Goal: Task Accomplishment & Management: Use online tool/utility

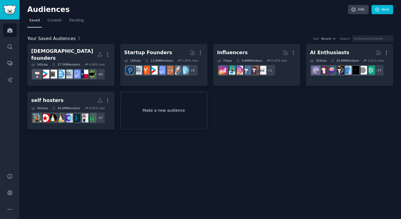
click at [162, 106] on link "Make a new audience" at bounding box center [163, 111] width 87 height 38
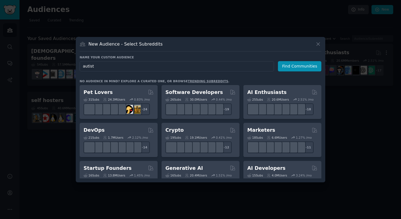
type input "autists"
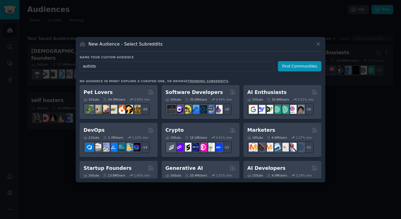
click button "Find Communities" at bounding box center [299, 66] width 43 height 10
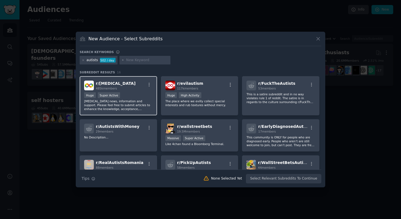
click at [135, 94] on div ">= 95th percentile for submissions / day Huge Super Active" at bounding box center [118, 95] width 68 height 7
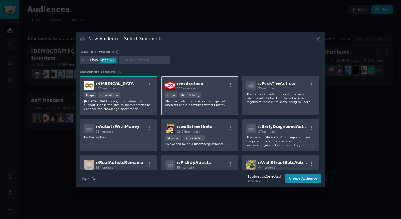
click at [214, 94] on div ">= 80th percentile for submissions / day Huge High Activity" at bounding box center [199, 95] width 68 height 7
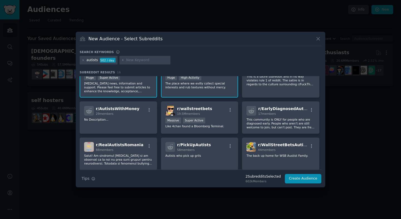
scroll to position [19, 0]
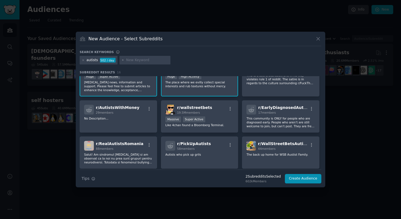
click at [140, 62] on input "text" at bounding box center [147, 60] width 42 height 5
type input "[MEDICAL_DATA]"
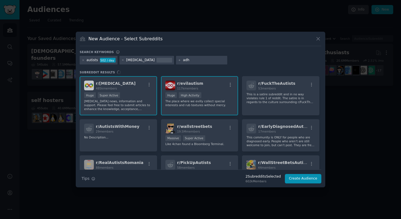
type input "[MEDICAL_DATA]"
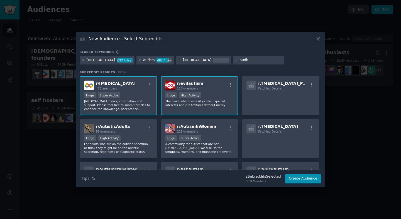
type input "audhd"
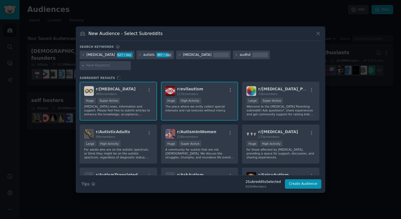
click at [266, 129] on div "r/ [MEDICAL_DATA] 485k members >= 95th percentile for submissions / day Huge Su…" at bounding box center [200, 128] width 241 height 93
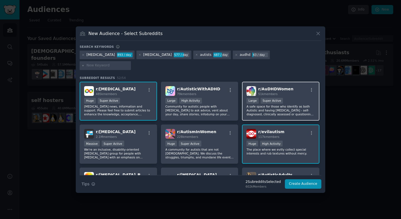
click at [286, 92] on div "51k members" at bounding box center [275, 94] width 35 height 4
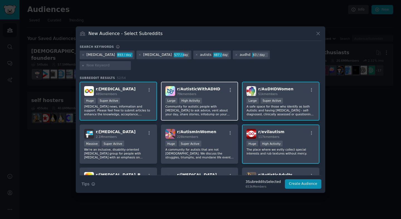
click at [202, 92] on div "r/ AutisticWithADHD 79k members Large High Activity Community for autistic peop…" at bounding box center [199, 101] width 77 height 39
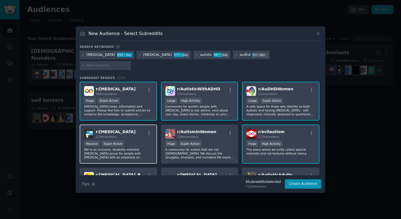
click at [132, 141] on div "Massive Super Active" at bounding box center [118, 144] width 68 height 7
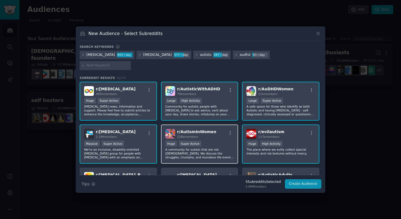
click at [226, 134] on div "r/ AutismInWomen 228k members 100,000 - 1,000,000 members Huge Super Active A c…" at bounding box center [199, 144] width 77 height 39
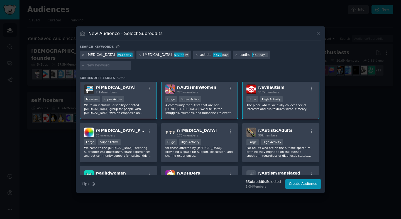
scroll to position [52, 0]
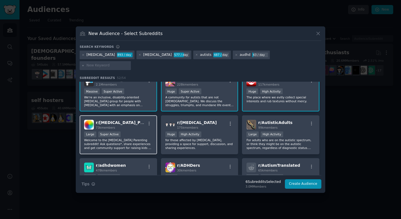
click at [142, 121] on div "r/ [MEDICAL_DATA]_Parenting 73k members" at bounding box center [118, 125] width 68 height 10
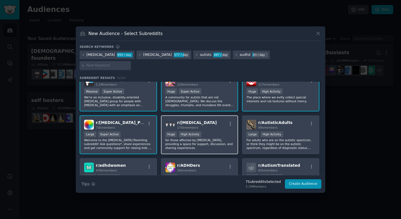
click at [224, 122] on div "r/ [MEDICAL_DATA] 175k members" at bounding box center [199, 125] width 68 height 10
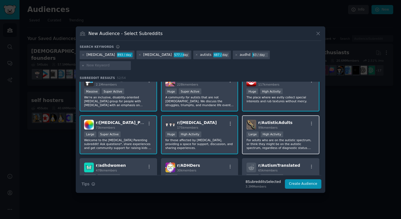
click at [308, 122] on div at bounding box center [311, 124] width 7 height 7
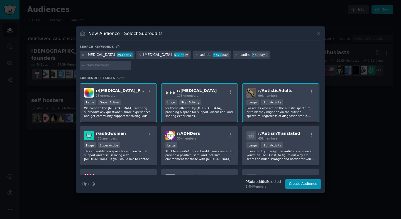
scroll to position [99, 0]
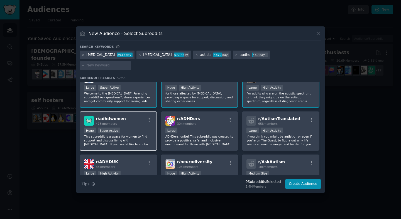
click at [124, 128] on div "Huge Super Active" at bounding box center [118, 131] width 68 height 7
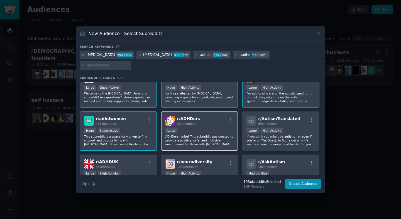
click at [208, 122] on div "r/ ADHDers 30k members 10,000 - 100,000 members Large ADHDers, unite! This subr…" at bounding box center [199, 131] width 77 height 39
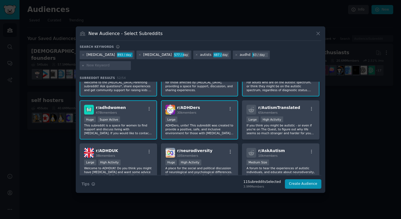
scroll to position [112, 0]
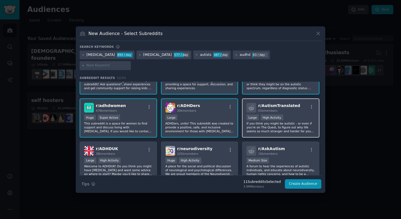
click at [298, 115] on div ">= 80th percentile for submissions / day Large High Activity" at bounding box center [280, 118] width 68 height 7
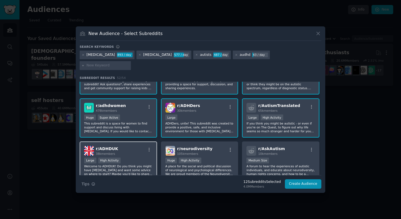
click at [144, 146] on div "r/ ADHDUK 38k members" at bounding box center [118, 151] width 68 height 10
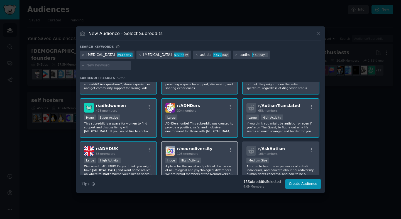
click at [209, 158] on div "Huge High Activity" at bounding box center [199, 161] width 68 height 7
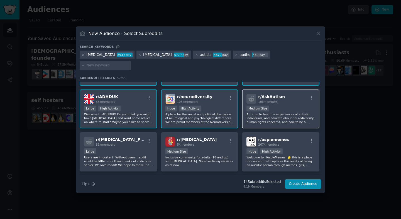
scroll to position [163, 0]
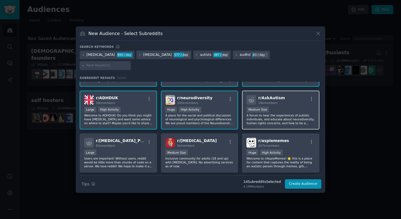
click at [295, 107] on div "Medium Size" at bounding box center [280, 110] width 68 height 7
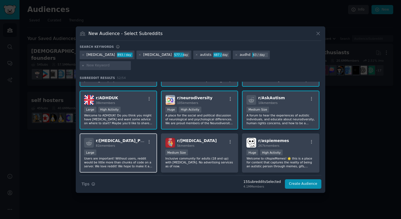
click at [130, 150] on div "Large" at bounding box center [118, 153] width 68 height 7
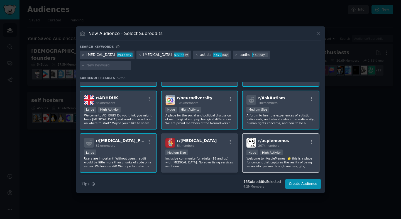
scroll to position [179, 0]
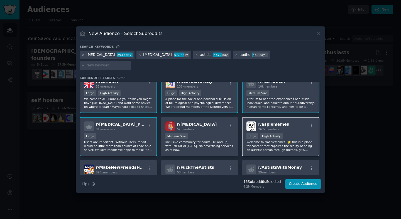
click at [292, 127] on div "r/ aspiememes 267k members >= 80th percentile for submissions / day Huge High A…" at bounding box center [280, 136] width 77 height 39
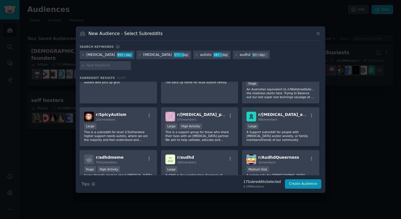
scroll to position [351, 0]
click at [275, 123] on div "Large" at bounding box center [280, 126] width 68 height 7
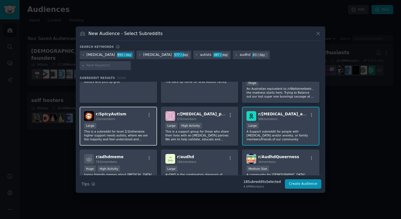
click at [130, 123] on div "Large" at bounding box center [118, 126] width 68 height 7
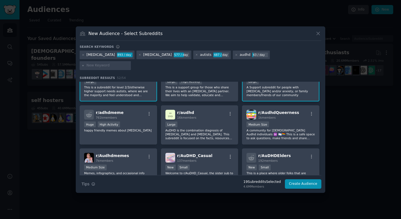
scroll to position [423, 0]
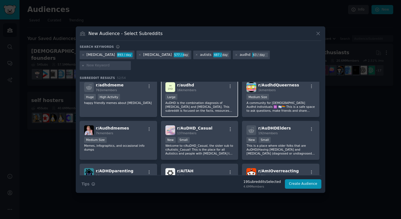
click at [207, 101] on p "AuDHD is the combination diagnosis of [MEDICAL_DATA] and [MEDICAL_DATA]. This s…" at bounding box center [199, 107] width 68 height 12
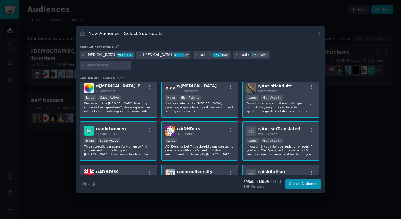
scroll to position [0, 0]
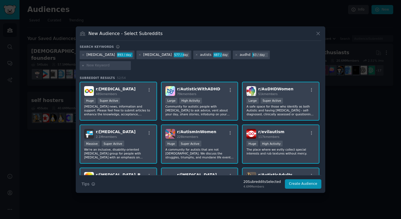
click at [129, 63] on input "text" at bounding box center [108, 65] width 42 height 5
type input "t"
type input "neurodivergent"
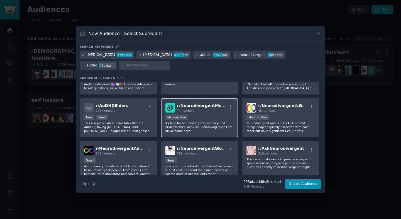
scroll to position [486, 0]
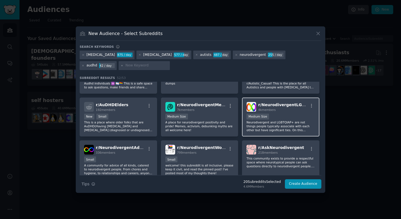
click at [289, 111] on div "4k members" at bounding box center [283, 110] width 50 height 4
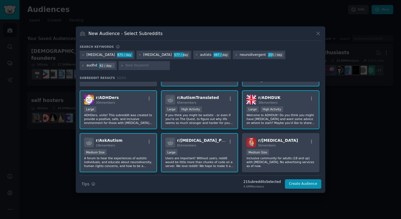
scroll to position [0, 0]
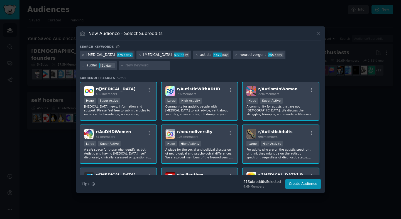
click at [125, 67] on input "text" at bounding box center [146, 65] width 42 height 5
type input "trans [MEDICAL_DATA]"
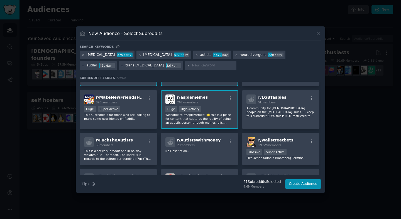
scroll to position [261, 0]
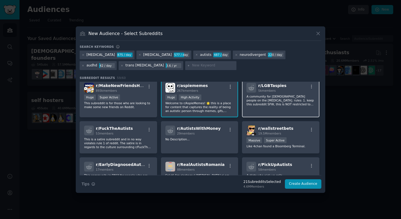
click at [298, 97] on p "A community for [DEMOGRAPHIC_DATA] people on the [MEDICAL_DATA]. rules: 1. keep…" at bounding box center [280, 101] width 68 height 12
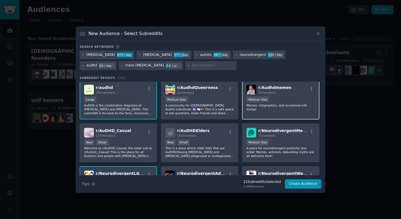
scroll to position [463, 0]
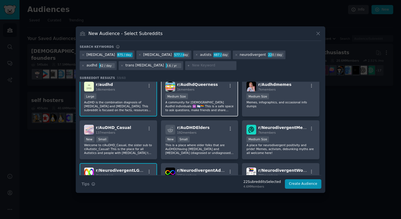
click at [217, 107] on p "A community for [DEMOGRAPHIC_DATA] Audhd individuals ♾️ 🏳️‍⚧️🏳️‍🌈 This is a saf…" at bounding box center [199, 106] width 68 height 12
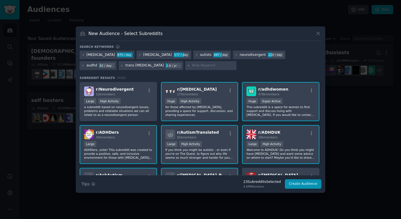
scroll to position [0, 0]
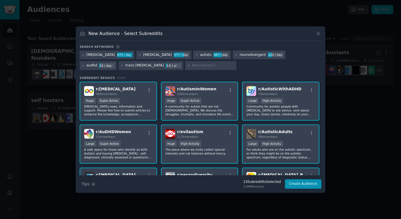
click at [192, 66] on input "text" at bounding box center [213, 65] width 42 height 5
click at [294, 185] on button "Create Audience" at bounding box center [303, 183] width 37 height 9
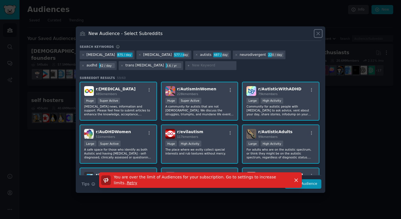
click at [319, 34] on icon at bounding box center [318, 34] width 6 height 6
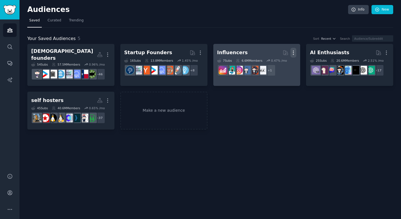
click at [294, 53] on icon "button" at bounding box center [293, 53] width 6 height 6
click at [279, 65] on p "Delete" at bounding box center [278, 64] width 13 height 6
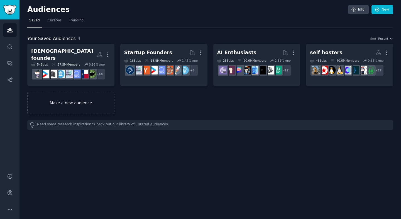
click at [72, 103] on link "Make a new audience" at bounding box center [70, 103] width 87 height 23
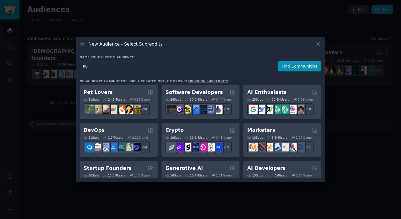
type input "a"
type input "femboy autists"
click at [305, 68] on button "Find Communities" at bounding box center [299, 66] width 43 height 10
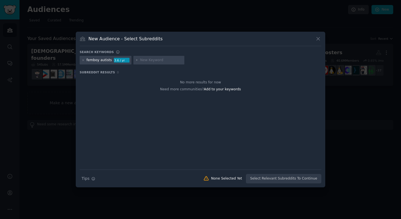
click at [159, 61] on input "text" at bounding box center [161, 60] width 42 height 5
type input "[MEDICAL_DATA]"
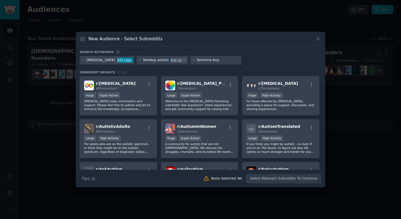
type input "feminine boys"
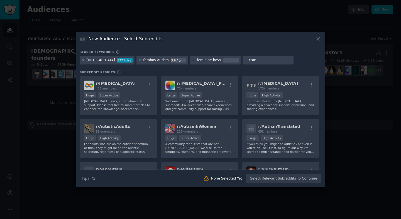
type input "trans"
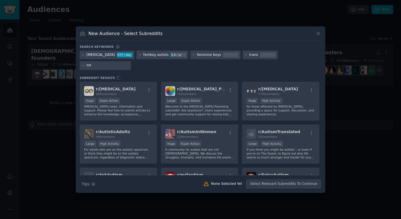
type input "mtf"
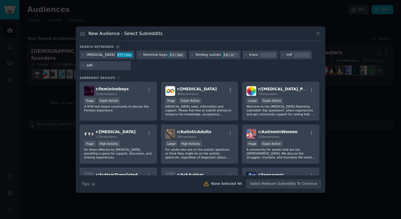
type input "[MEDICAL_DATA]"
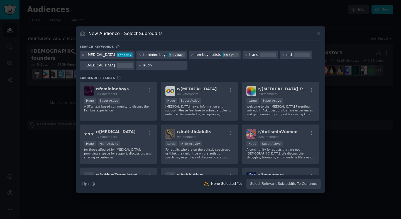
type input "audhd"
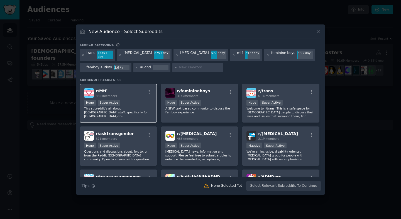
click at [138, 93] on div "r/ MtF 332k members" at bounding box center [118, 93] width 68 height 10
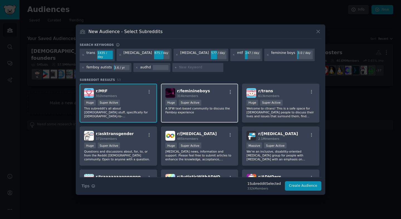
click at [231, 100] on div ">= 95th percentile for submissions / day Huge Super Active" at bounding box center [199, 103] width 68 height 7
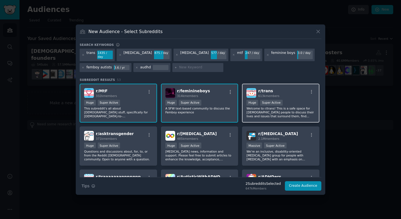
click at [290, 97] on div "r/ trans 613k members >= 95th percentile for submissions / day Huge Super Activ…" at bounding box center [280, 103] width 77 height 39
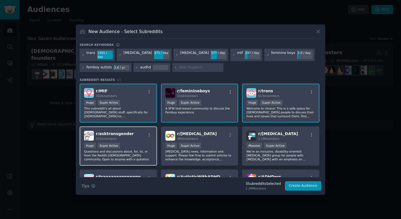
click at [137, 154] on p "Questions and discussions about, for, to, or from the Reddit [DEMOGRAPHIC_DATA]…" at bounding box center [118, 156] width 68 height 12
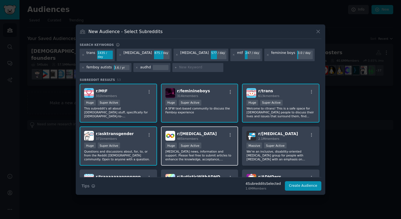
click at [209, 134] on div "r/ [MEDICAL_DATA] 485k members" at bounding box center [199, 136] width 68 height 10
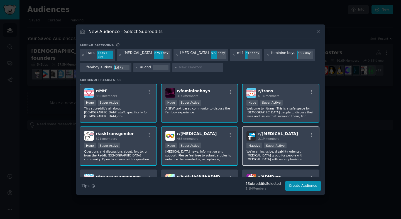
click at [283, 135] on div "r/ [MEDICAL_DATA] 2.1M members" at bounding box center [280, 136] width 68 height 10
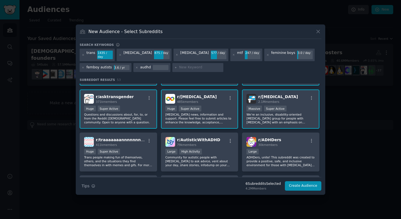
scroll to position [49, 0]
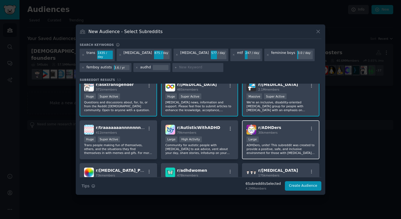
click at [273, 138] on div "Large" at bounding box center [280, 140] width 68 height 7
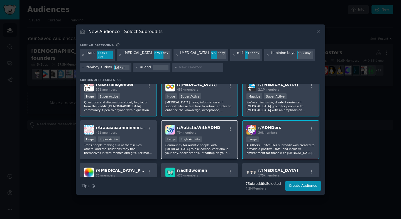
click at [216, 137] on div "Large High Activity" at bounding box center [199, 140] width 68 height 7
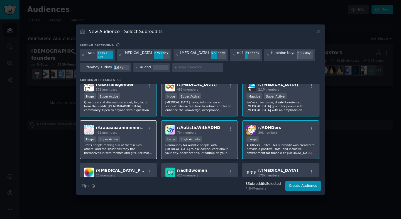
click at [139, 137] on div "Huge Super Active" at bounding box center [118, 140] width 68 height 7
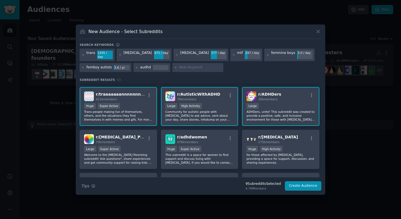
scroll to position [83, 0]
click at [201, 141] on div "478k members" at bounding box center [192, 142] width 30 height 4
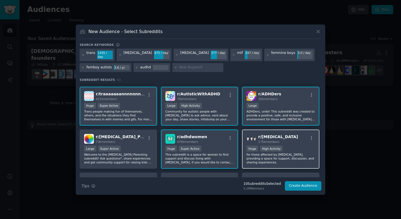
click at [293, 153] on p "for those affected by [MEDICAL_DATA], providing a space for support, discussion…" at bounding box center [280, 159] width 68 height 12
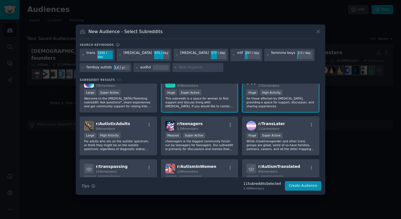
scroll to position [146, 0]
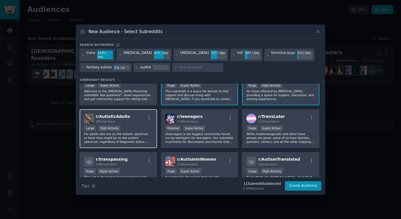
click at [140, 133] on p "For adults who are on the autistic spectrum, or think they might be on the auti…" at bounding box center [118, 138] width 68 height 12
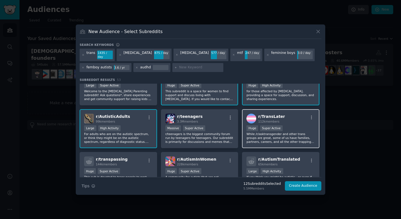
click at [302, 132] on p "While /r/asktransgender and other trans groups are great, some of us have famil…" at bounding box center [280, 138] width 68 height 12
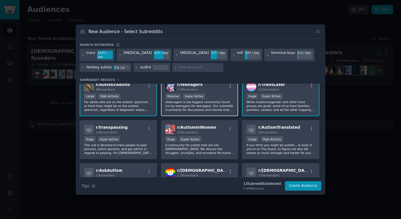
scroll to position [179, 0]
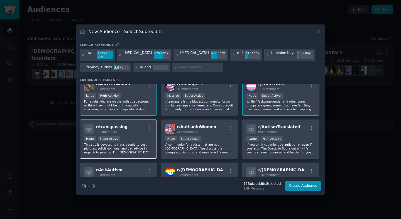
click at [143, 148] on p "This sub is devoted to trans people to post pictures, solicit opinions, and get…" at bounding box center [118, 149] width 68 height 12
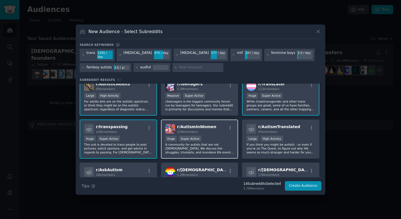
click at [230, 145] on p "A community for autists that are not [DEMOGRAPHIC_DATA]. We discuss the struggl…" at bounding box center [199, 149] width 68 height 12
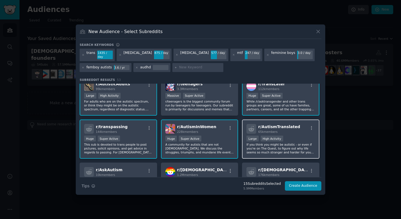
click at [286, 143] on p "If you think you might be autistic - or even if you're on The Quest, to figure …" at bounding box center [280, 149] width 68 height 12
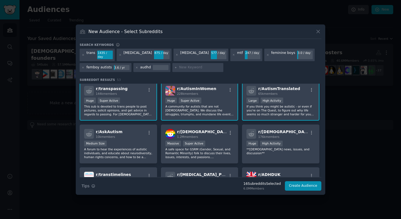
scroll to position [233, 0]
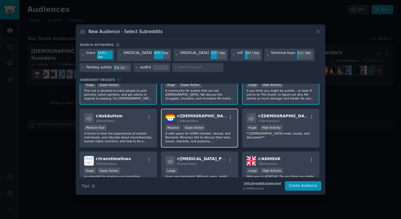
click at [211, 127] on div "Massive Super Active" at bounding box center [199, 128] width 68 height 7
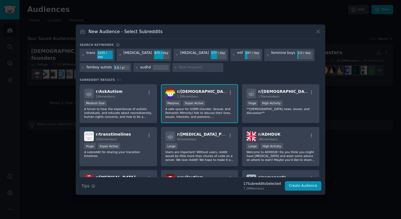
scroll to position [271, 0]
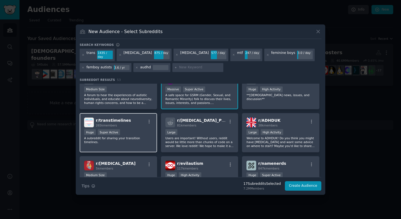
click at [133, 131] on div "Huge Super Active" at bounding box center [118, 132] width 68 height 7
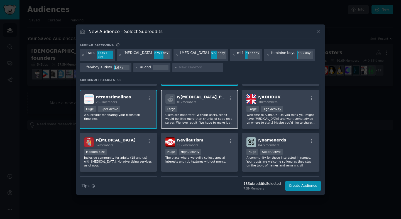
scroll to position [302, 0]
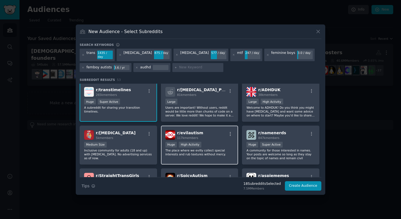
click at [213, 145] on div "Huge High Activity" at bounding box center [199, 145] width 68 height 7
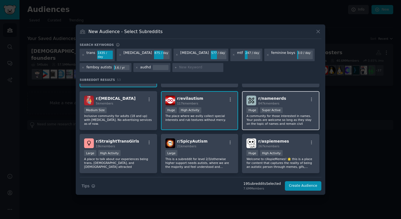
scroll to position [347, 0]
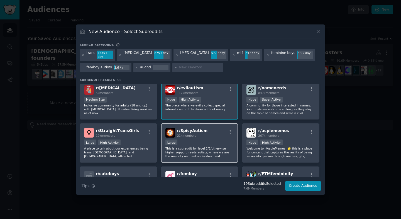
click at [205, 148] on p "This is a subreddit for level 2/3/otherwise higher support needs autists, where…" at bounding box center [199, 153] width 68 height 12
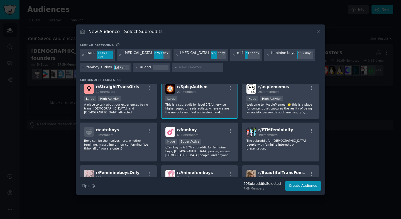
scroll to position [398, 0]
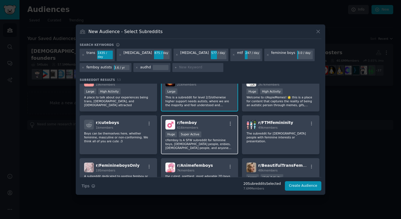
click at [212, 141] on p "r/femboy Is A SFW subreddit for feminine boys, [DEMOGRAPHIC_DATA] people, enbie…" at bounding box center [199, 144] width 68 height 12
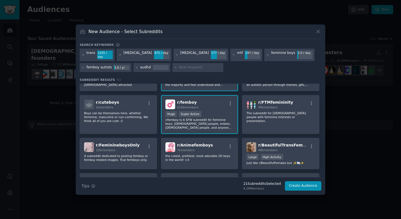
scroll to position [419, 0]
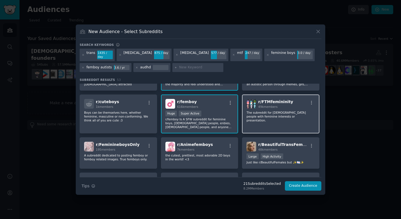
click at [278, 123] on div "r/ FTMfemininity 49k members The subreddit for [DEMOGRAPHIC_DATA] people with f…" at bounding box center [280, 114] width 77 height 39
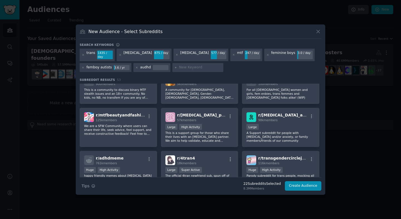
scroll to position [574, 0]
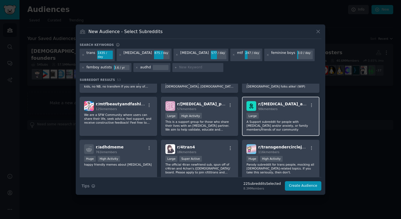
click at [283, 108] on div "98k members" at bounding box center [283, 109] width 50 height 4
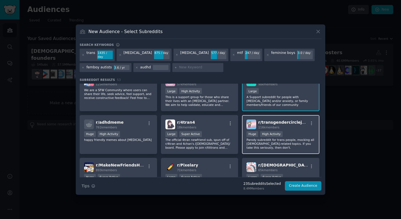
click at [281, 138] on p "Parody subreddit for trans people, mocking all [DEMOGRAPHIC_DATA]-related topic…" at bounding box center [280, 144] width 68 height 12
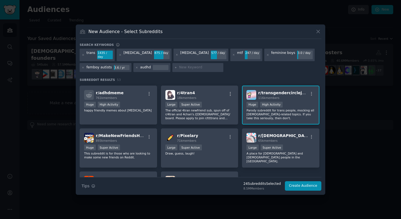
scroll to position [645, 0]
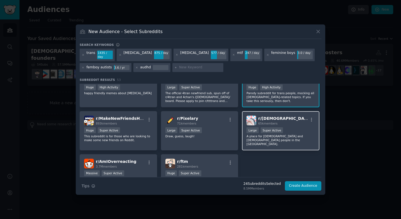
click at [292, 136] on p "A place for [DEMOGRAPHIC_DATA] and [DEMOGRAPHIC_DATA] people in the [GEOGRAPHIC…" at bounding box center [280, 140] width 68 height 12
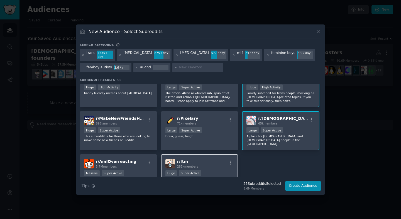
click at [216, 171] on div "Huge Super Active" at bounding box center [199, 174] width 68 height 7
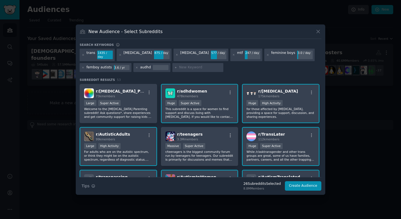
scroll to position [129, 0]
click at [300, 182] on button "Create Audience" at bounding box center [303, 185] width 37 height 9
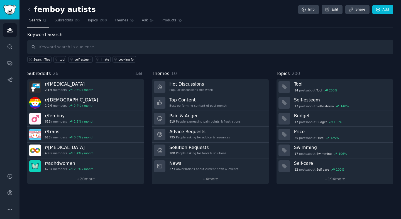
click at [105, 46] on input "text" at bounding box center [210, 47] width 366 height 14
type input "radical"
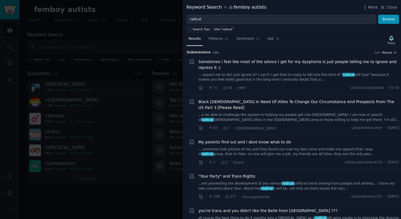
click at [389, 52] on span "Recent" at bounding box center [387, 53] width 10 height 4
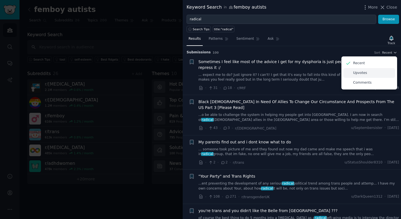
click at [365, 73] on div "Upvotes" at bounding box center [369, 73] width 52 height 10
